Goal: Check status: Check status

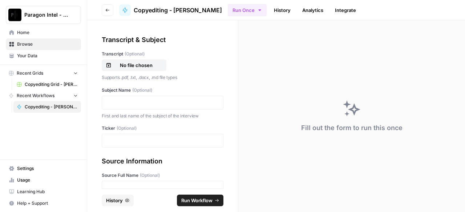
click at [32, 33] on span "Home" at bounding box center [47, 32] width 61 height 7
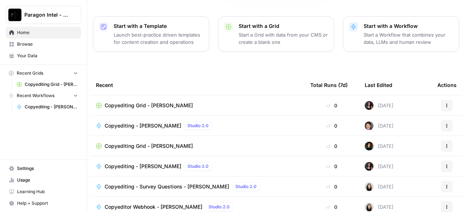
scroll to position [122, 0]
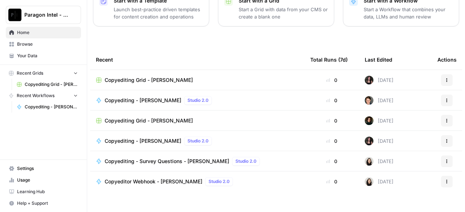
click at [25, 47] on span "Browse" at bounding box center [47, 44] width 61 height 7
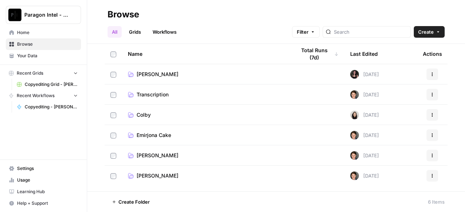
click at [150, 134] on span "Emirjona Cake" at bounding box center [154, 135] width 34 height 7
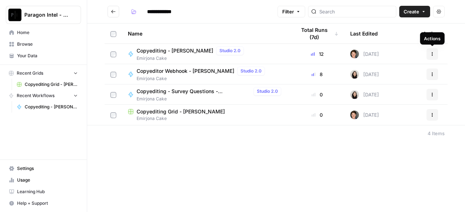
click at [432, 52] on icon "button" at bounding box center [432, 52] width 1 height 1
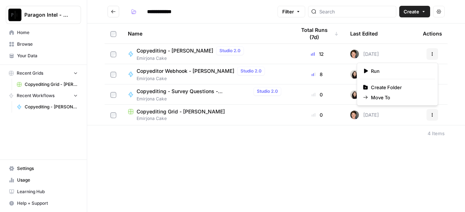
click at [167, 118] on span "Emirjona Cake" at bounding box center [206, 118] width 156 height 7
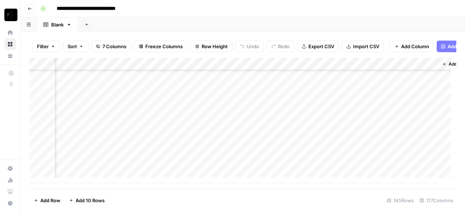
scroll to position [1694, 201]
click at [29, 10] on icon "button" at bounding box center [30, 9] width 4 height 4
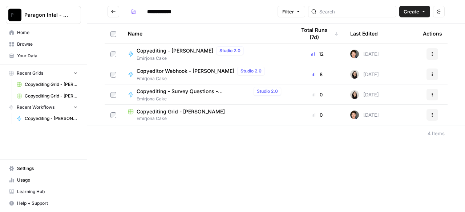
type input "**********"
click at [177, 52] on span "Copyediting - [PERSON_NAME]" at bounding box center [175, 50] width 77 height 7
click at [177, 52] on div "**********" at bounding box center [276, 106] width 378 height 212
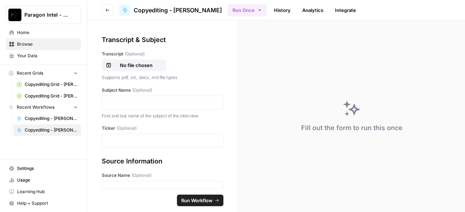
click at [280, 11] on link "History" at bounding box center [281, 10] width 25 height 12
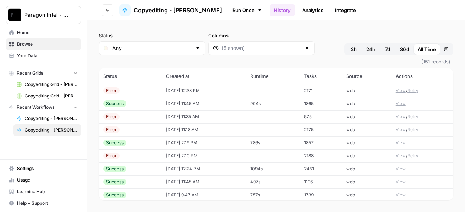
click at [398, 155] on button "View" at bounding box center [400, 156] width 10 height 7
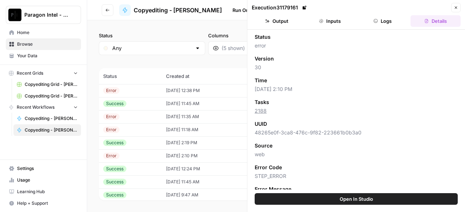
scroll to position [91, 0]
